Goal: Transaction & Acquisition: Purchase product/service

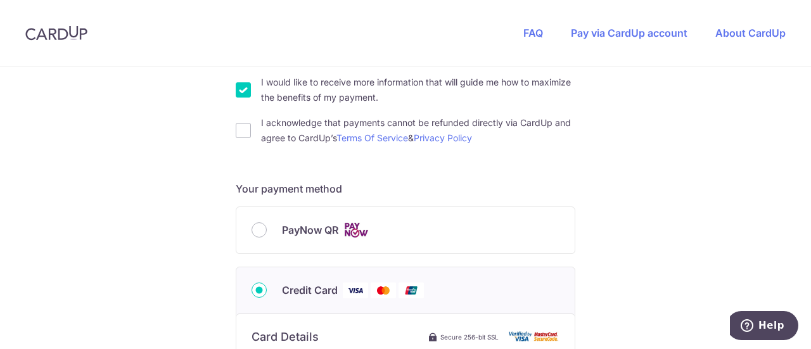
scroll to position [507, 0]
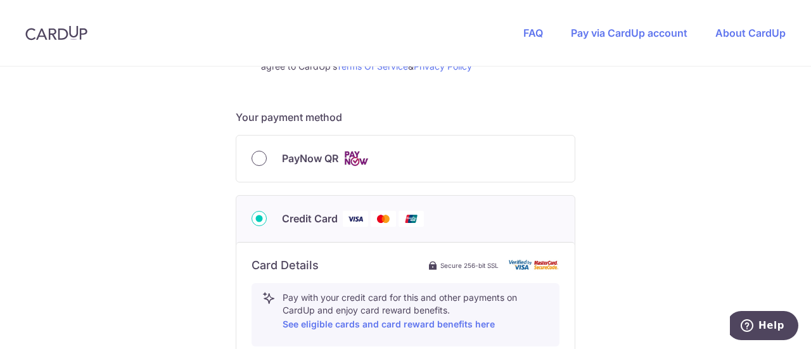
click at [252, 158] on input "PayNow QR" at bounding box center [259, 158] width 15 height 15
radio input "true"
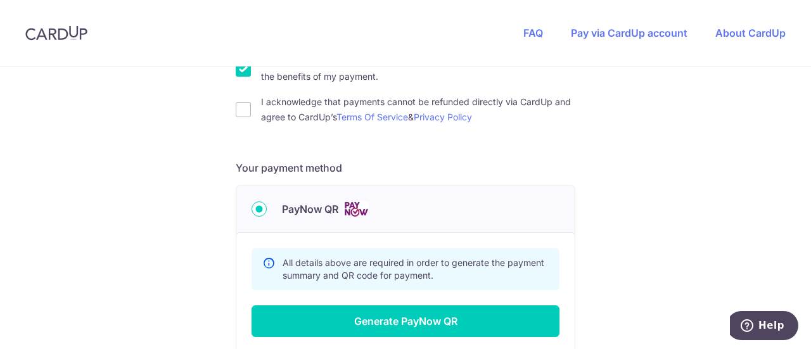
scroll to position [450, 0]
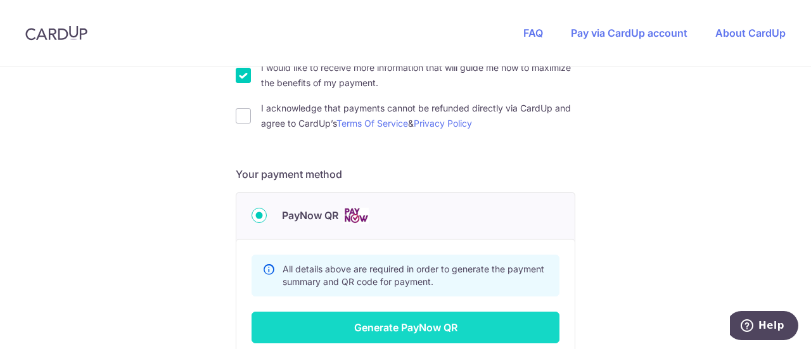
click at [497, 317] on button "Generate PayNow QR" at bounding box center [406, 328] width 308 height 32
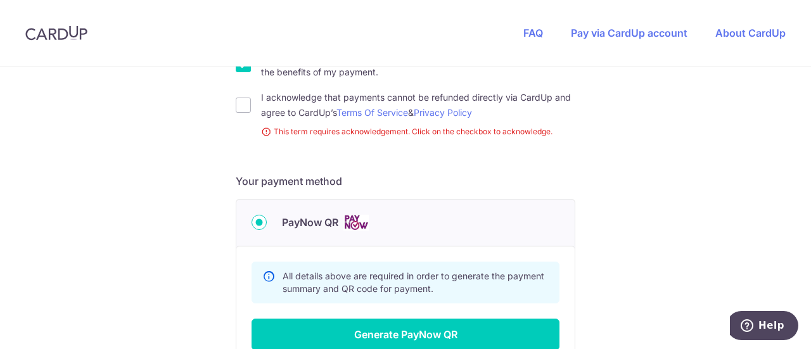
scroll to position [587, 0]
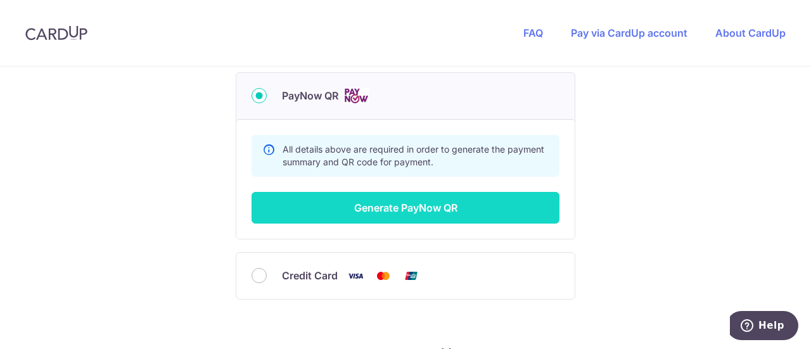
type input "97431344"
click at [413, 212] on button "Generate PayNow QR" at bounding box center [406, 208] width 308 height 32
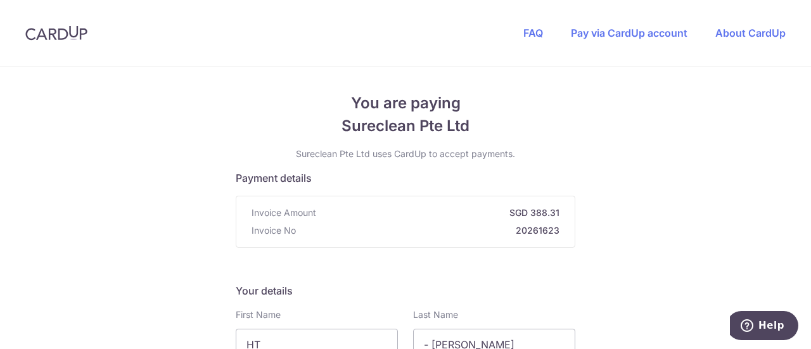
scroll to position [190, 0]
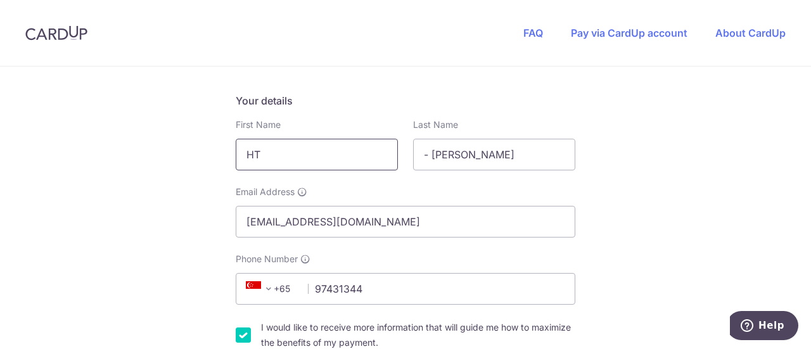
drag, startPoint x: 283, startPoint y: 156, endPoint x: 186, endPoint y: 148, distance: 96.6
click at [186, 148] on div "You are paying Sureclean Pte Ltd Sureclean Pte Ltd uses CardUp to accept paymen…" at bounding box center [405, 347] width 811 height 943
type input "[PERSON_NAME]"
drag, startPoint x: 485, startPoint y: 150, endPoint x: 349, endPoint y: 146, distance: 135.6
click at [358, 150] on div "First Name [PERSON_NAME] Last Name - [PERSON_NAME]" at bounding box center [405, 144] width 355 height 52
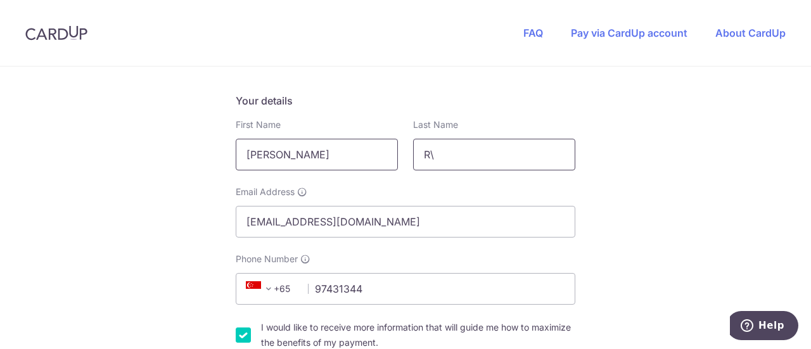
type input "R"
type input "Tan"
click at [680, 103] on div "You are paying Sureclean Pte Ltd Sureclean Pte Ltd uses CardUp to accept paymen…" at bounding box center [405, 347] width 811 height 943
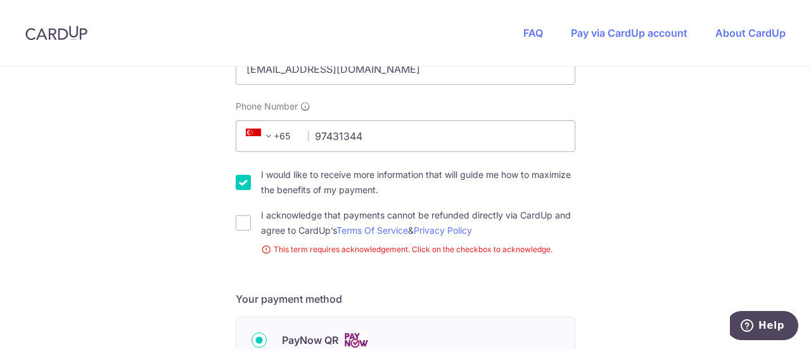
scroll to position [341, 0]
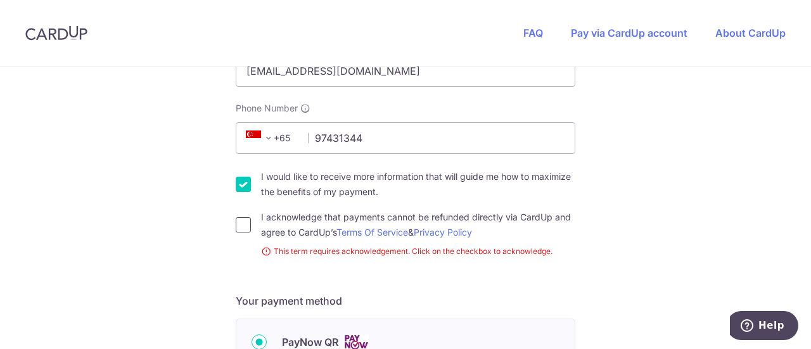
click at [236, 226] on input "I acknowledge that payments cannot be refunded directly via CardUp and agree to…" at bounding box center [243, 224] width 15 height 15
checkbox input "true"
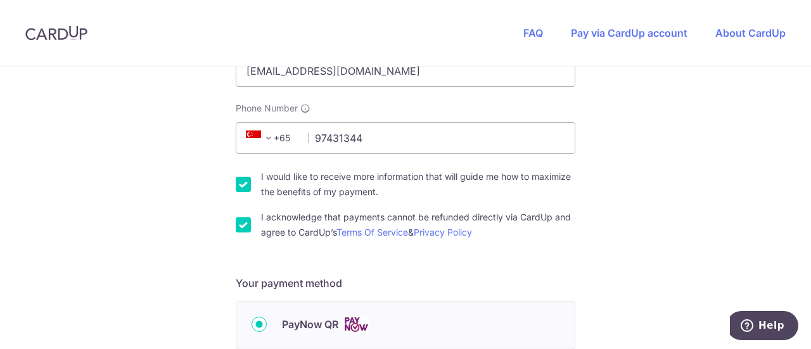
scroll to position [531, 0]
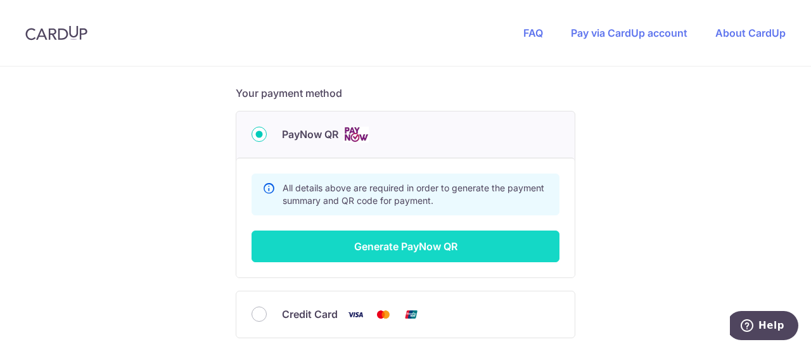
click at [381, 243] on button "Generate PayNow QR" at bounding box center [406, 247] width 308 height 32
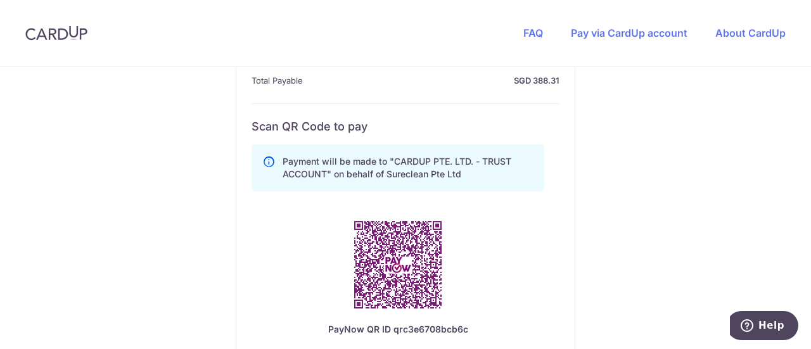
scroll to position [658, 0]
